Goal: Transaction & Acquisition: Purchase product/service

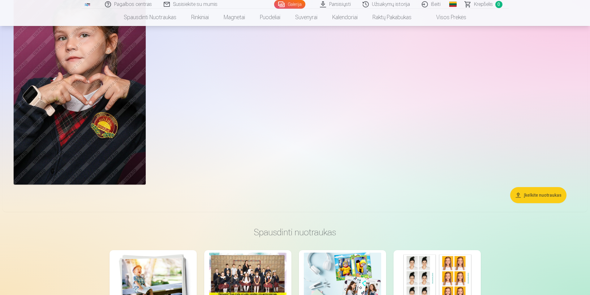
scroll to position [1793, 0]
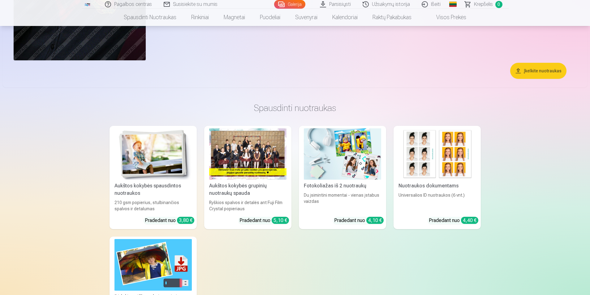
click at [271, 169] on div at bounding box center [247, 154] width 77 height 52
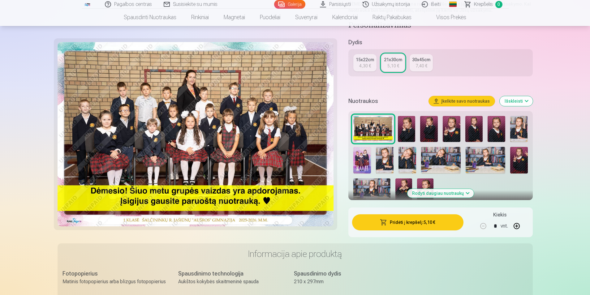
scroll to position [124, 0]
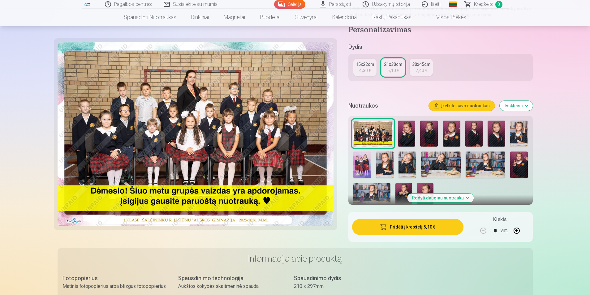
click at [369, 171] on img at bounding box center [362, 164] width 18 height 26
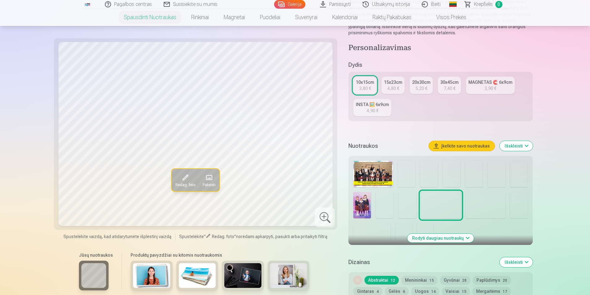
scroll to position [124, 0]
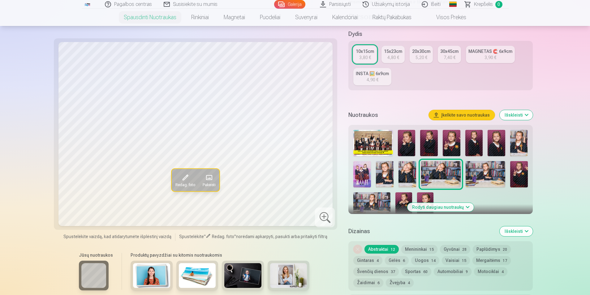
click at [433, 138] on img at bounding box center [429, 143] width 18 height 26
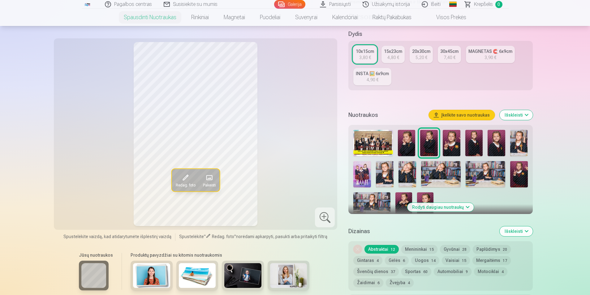
click at [410, 145] on img at bounding box center [407, 143] width 18 height 26
click at [430, 146] on img at bounding box center [429, 143] width 18 height 26
click at [420, 147] on img at bounding box center [429, 143] width 18 height 26
click at [411, 143] on img at bounding box center [407, 143] width 18 height 26
click at [428, 142] on img at bounding box center [429, 143] width 18 height 26
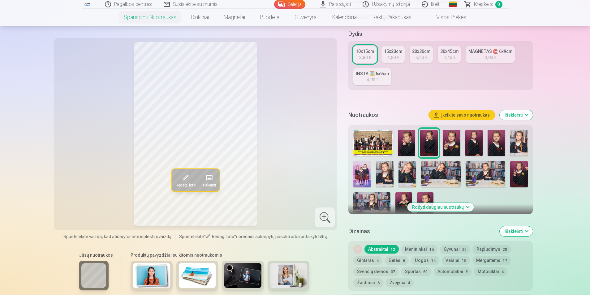
click at [407, 150] on img at bounding box center [407, 143] width 18 height 26
click at [432, 144] on img at bounding box center [429, 143] width 18 height 26
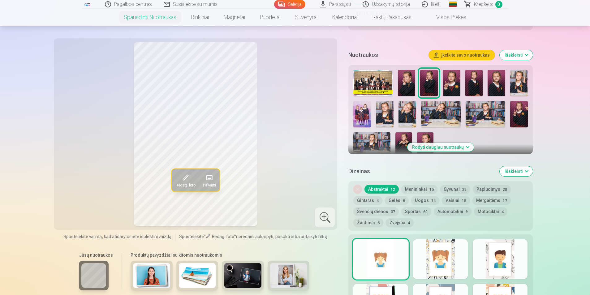
scroll to position [185, 0]
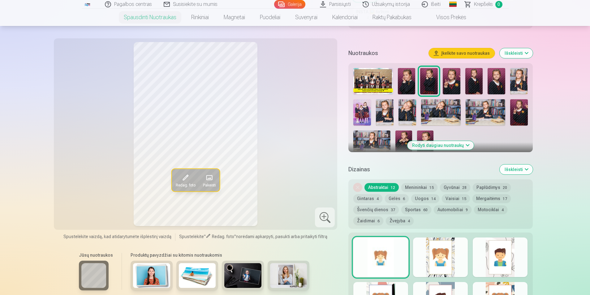
click at [425, 132] on img at bounding box center [425, 142] width 16 height 25
click at [377, 135] on img at bounding box center [371, 142] width 37 height 25
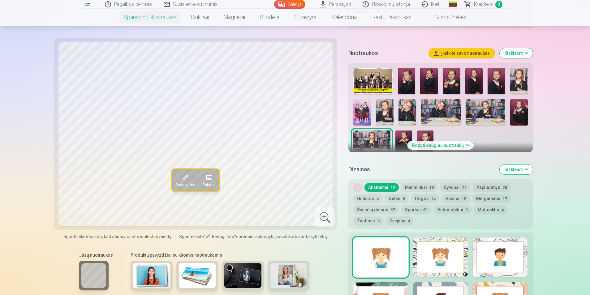
click at [433, 108] on img at bounding box center [441, 112] width 40 height 26
click at [480, 109] on img at bounding box center [485, 112] width 40 height 26
click at [373, 135] on img at bounding box center [371, 142] width 37 height 25
click at [481, 107] on img at bounding box center [485, 112] width 40 height 26
click at [389, 112] on img at bounding box center [385, 112] width 18 height 26
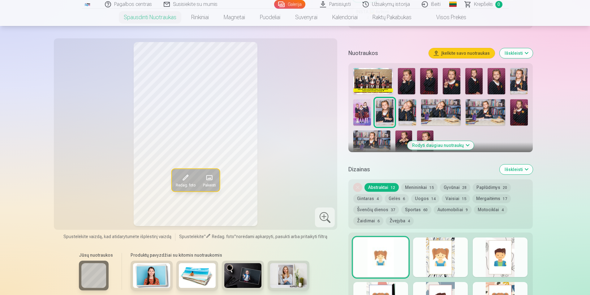
click at [378, 136] on img at bounding box center [371, 142] width 37 height 25
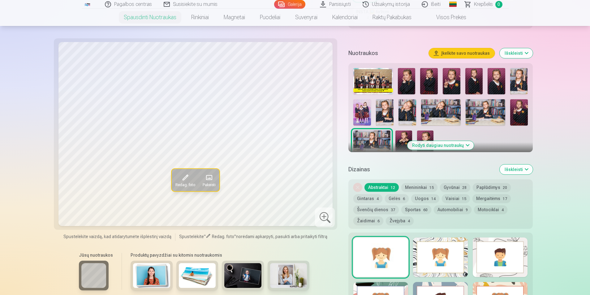
click at [402, 140] on img at bounding box center [403, 142] width 16 height 25
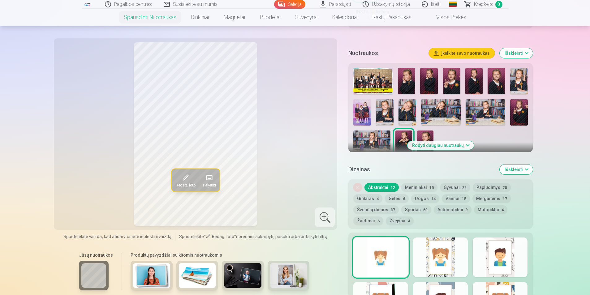
click at [364, 112] on img at bounding box center [362, 112] width 18 height 26
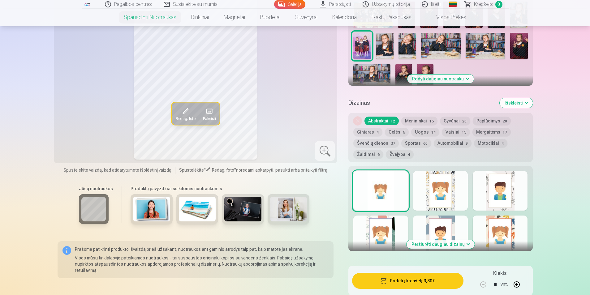
scroll to position [309, 0]
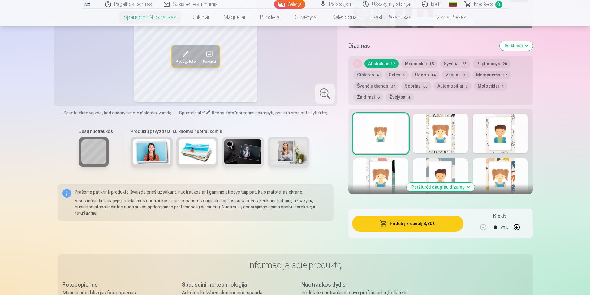
click at [435, 136] on div at bounding box center [440, 134] width 55 height 40
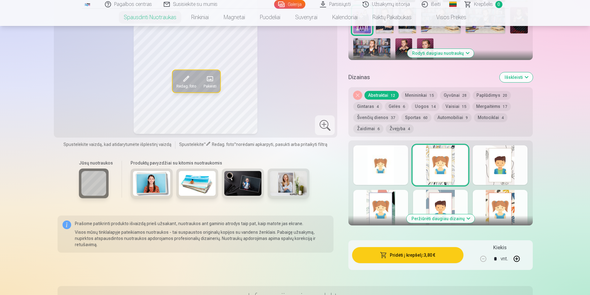
scroll to position [278, 0]
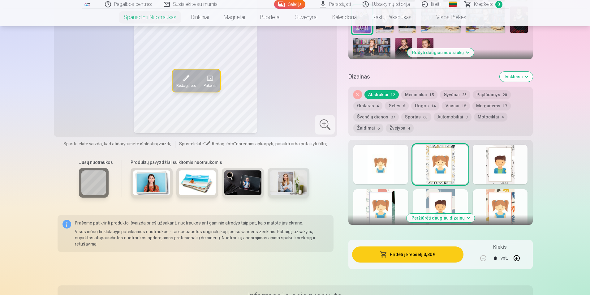
click at [500, 169] on div at bounding box center [499, 165] width 55 height 40
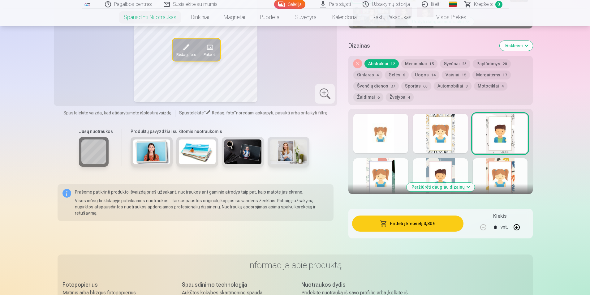
scroll to position [185, 0]
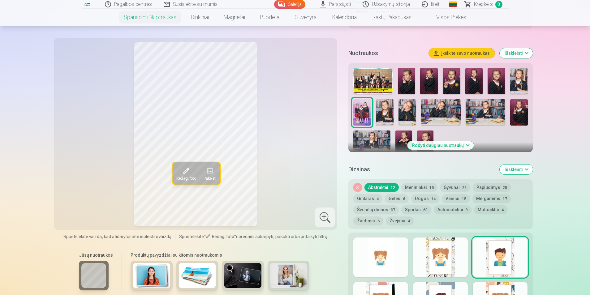
click at [401, 108] on img at bounding box center [407, 112] width 18 height 26
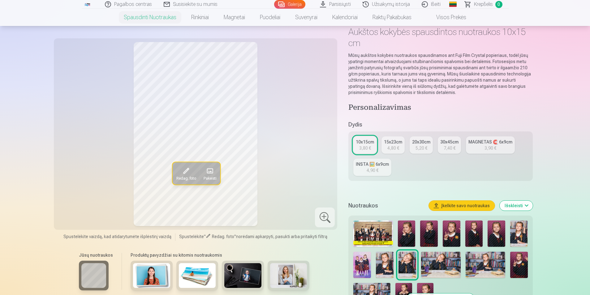
scroll to position [0, 0]
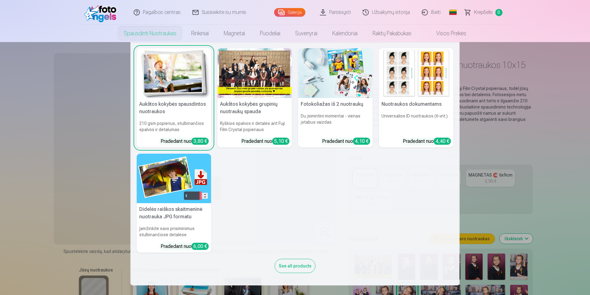
click at [151, 34] on link "Spausdinti nuotraukas" at bounding box center [149, 33] width 67 height 17
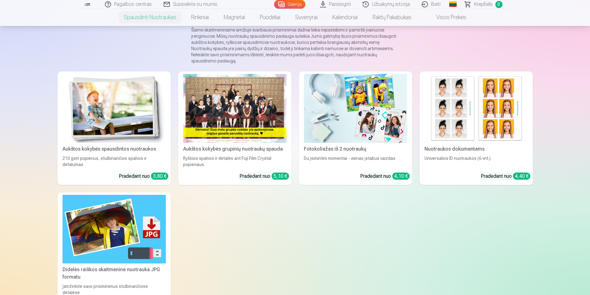
scroll to position [62, 0]
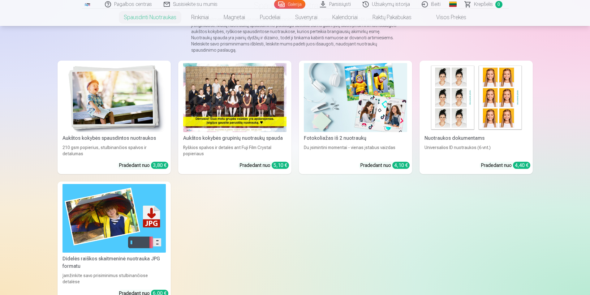
click at [143, 89] on img at bounding box center [113, 97] width 103 height 69
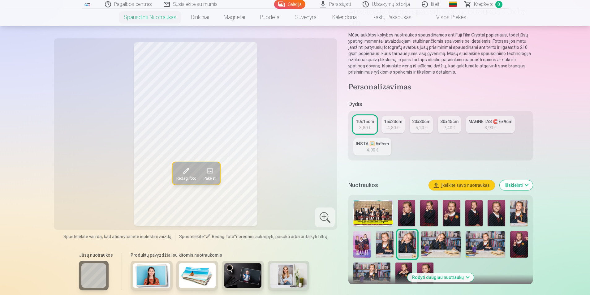
scroll to position [62, 0]
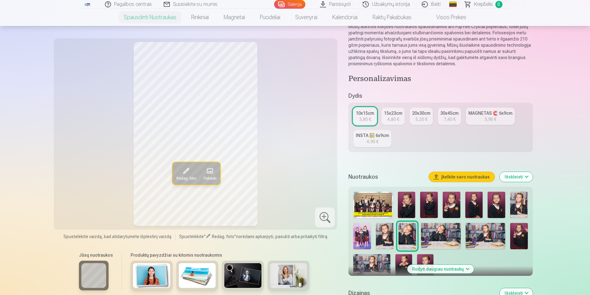
click at [399, 120] on link "15x23cm 4,80 €" at bounding box center [392, 116] width 23 height 17
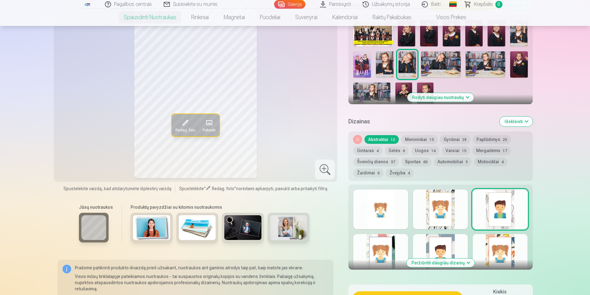
scroll to position [309, 0]
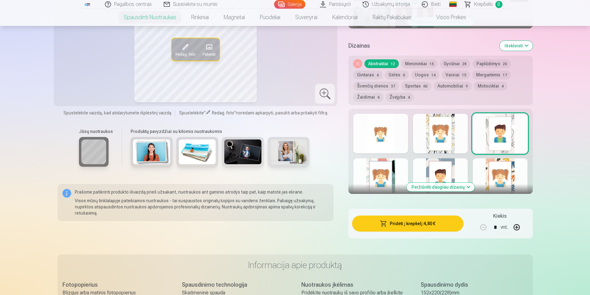
click at [358, 63] on button "Nuimkite dizainą" at bounding box center [357, 63] width 9 height 9
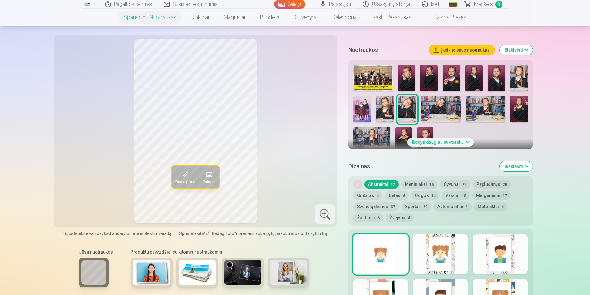
scroll to position [157, 0]
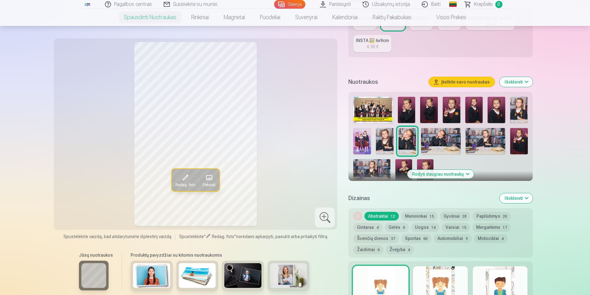
click at [401, 108] on img at bounding box center [407, 110] width 18 height 26
click at [452, 139] on img at bounding box center [441, 141] width 40 height 26
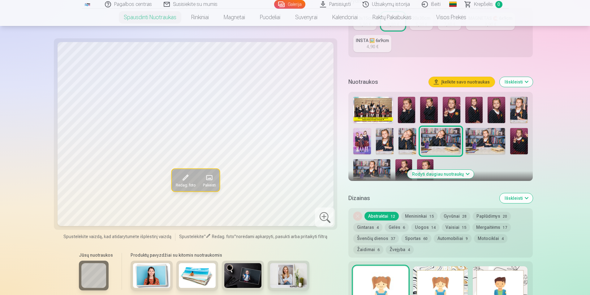
click at [479, 136] on img at bounding box center [485, 141] width 40 height 26
click at [372, 172] on img at bounding box center [371, 171] width 37 height 25
click at [367, 113] on img at bounding box center [372, 110] width 39 height 26
